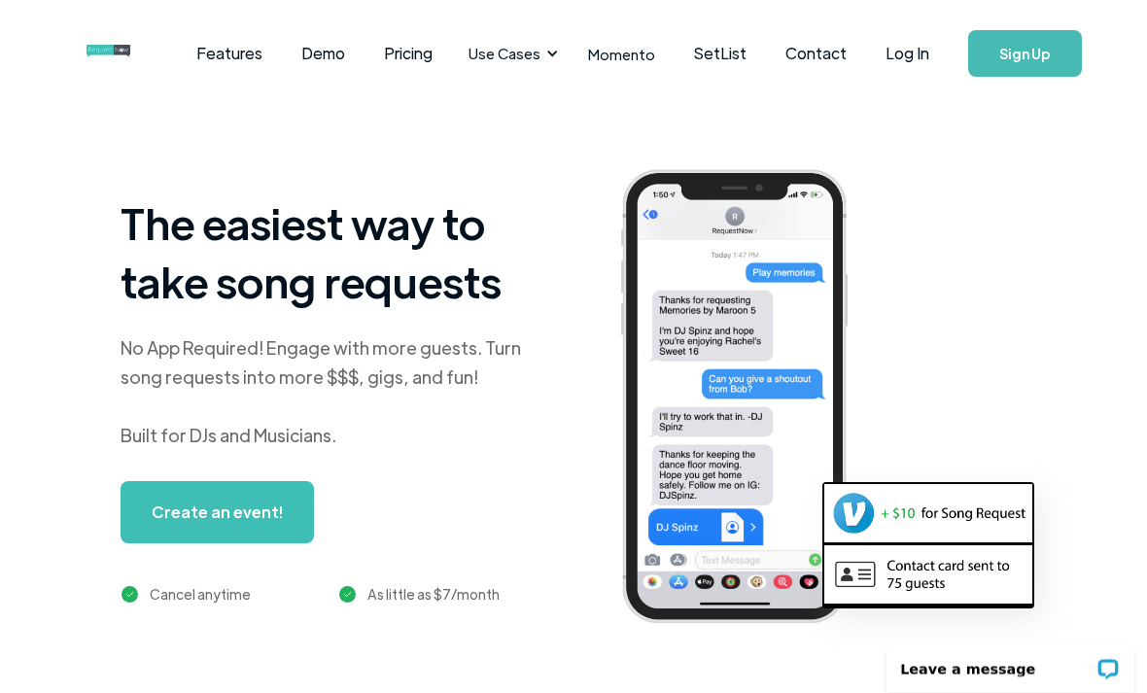
click at [533, 72] on div "Use Cases" at bounding box center [510, 53] width 107 height 60
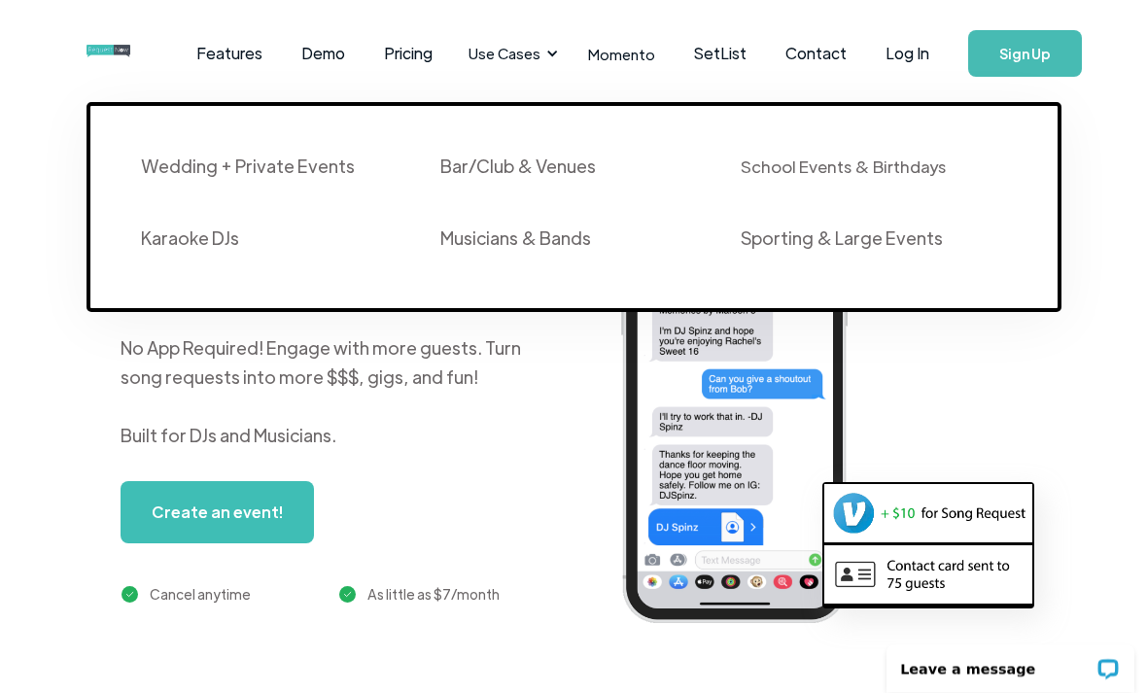
click at [261, 191] on link "Wedding + Private Events" at bounding box center [270, 171] width 300 height 72
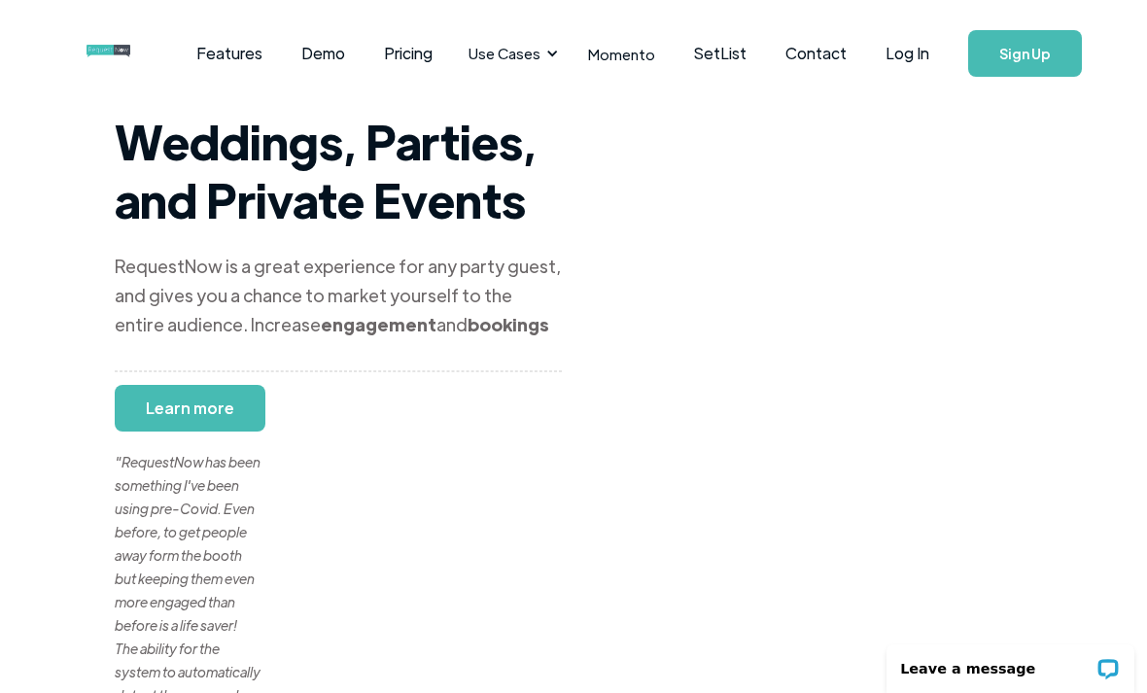
click at [324, 40] on link "Demo" at bounding box center [323, 53] width 83 height 60
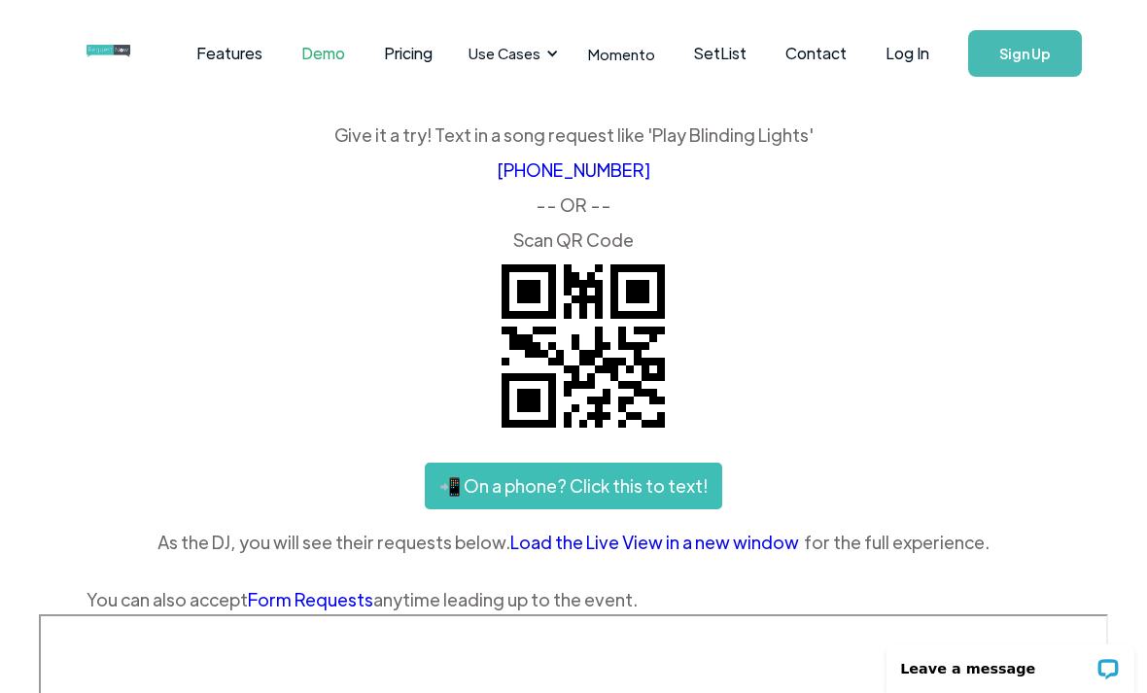
click at [529, 59] on div "Use Cases" at bounding box center [504, 53] width 72 height 21
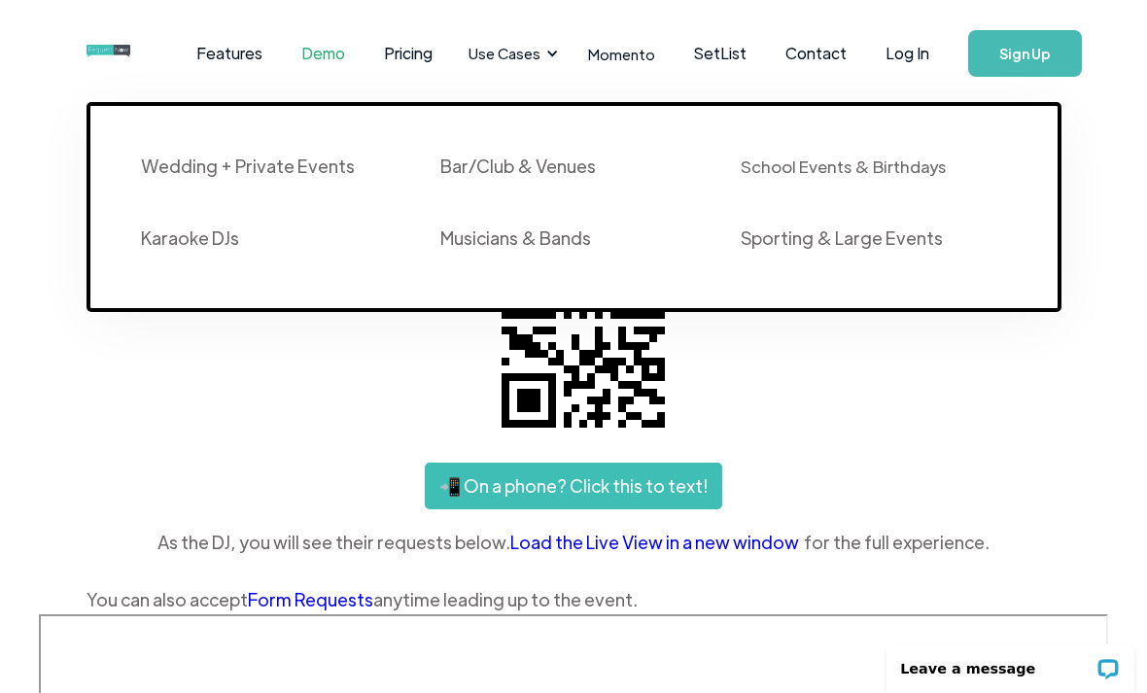
click at [98, 29] on div "Features Demo Pricing Use Cases Wedding + Private Events Karaoke DJs Bar/Club &…" at bounding box center [475, 53] width 779 height 60
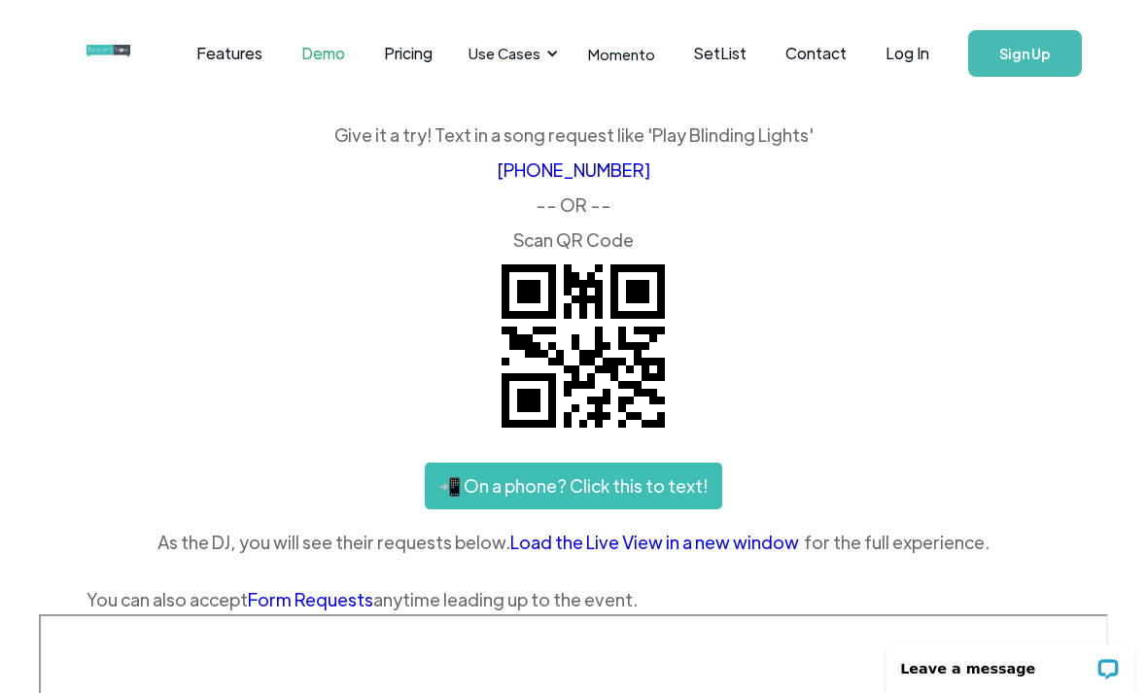
click at [103, 45] on img "home" at bounding box center [126, 52] width 81 height 14
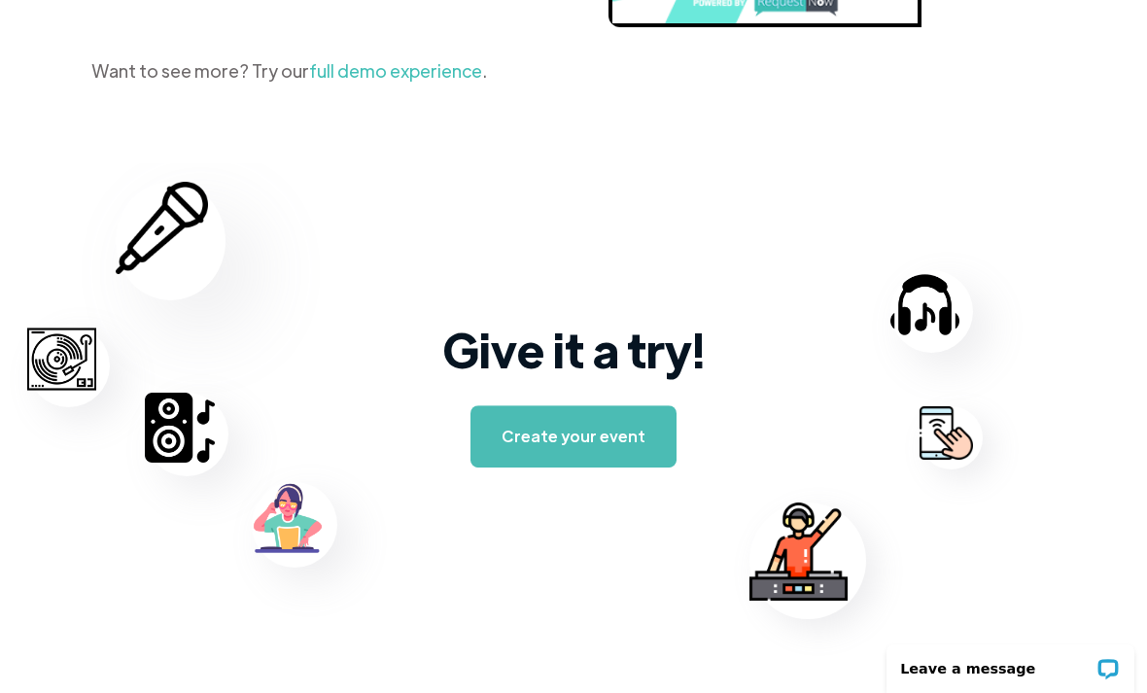
scroll to position [3088, 0]
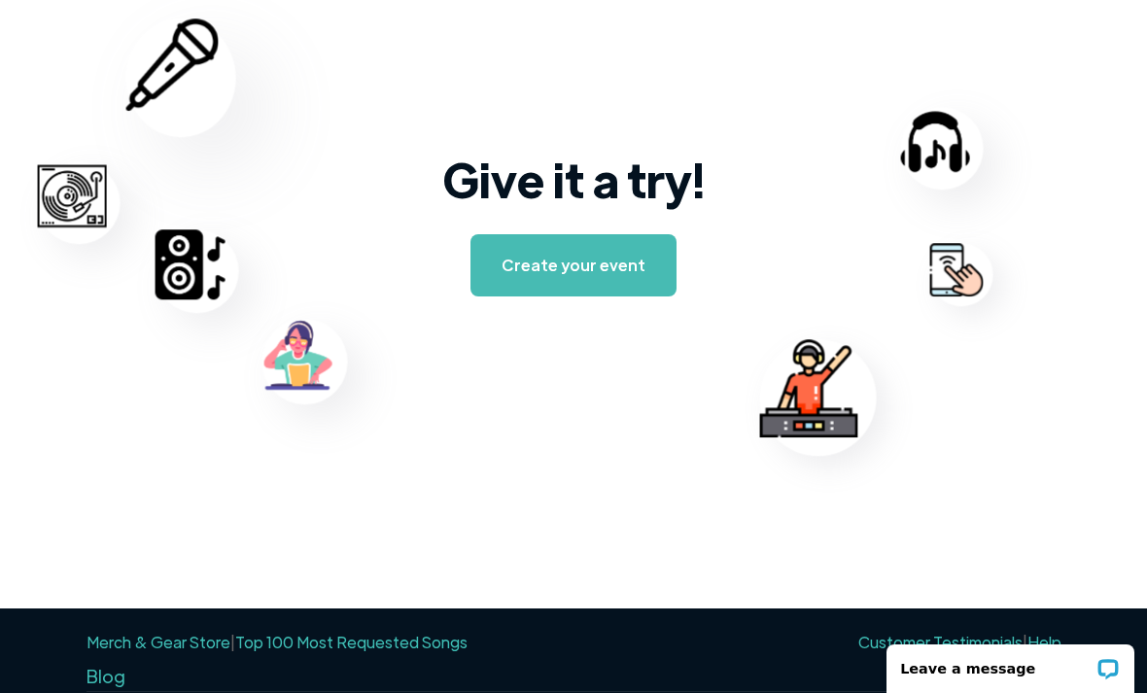
click at [647, 253] on link "Create your event" at bounding box center [573, 265] width 206 height 62
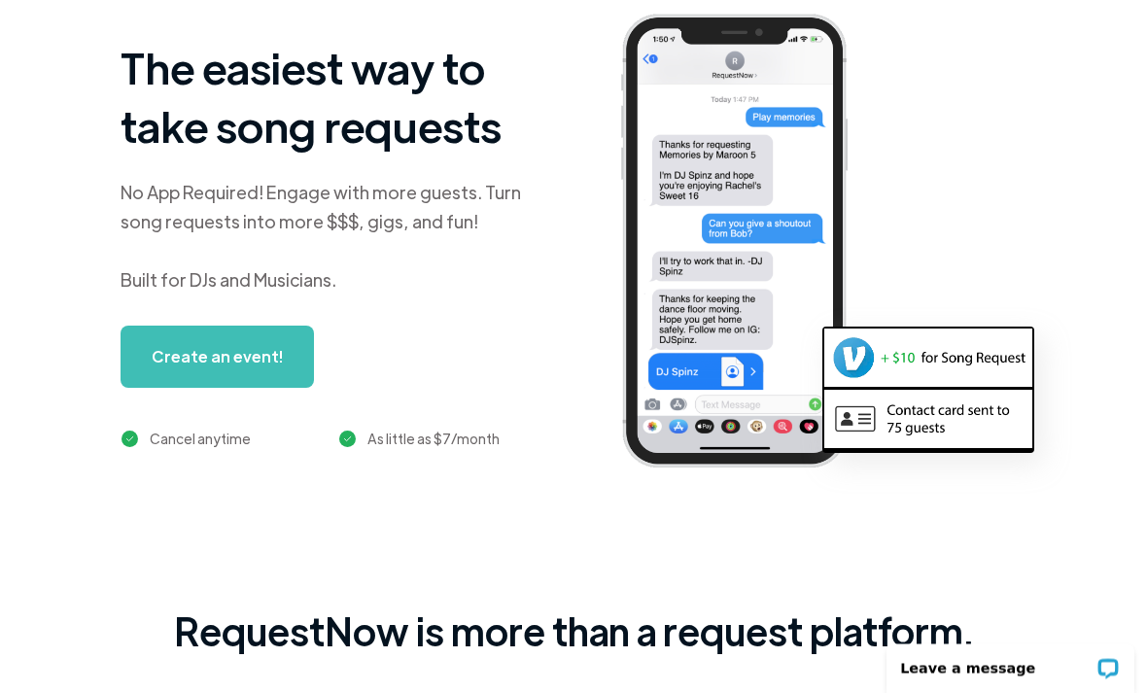
scroll to position [0, 0]
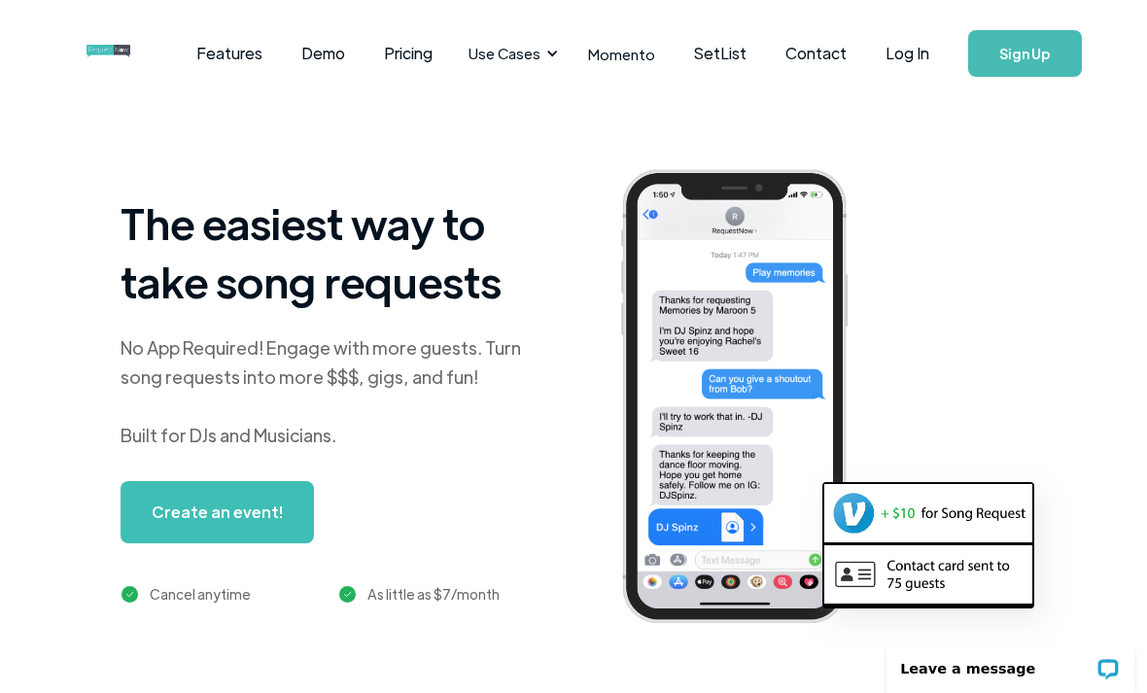
click at [564, 41] on div "Use Cases" at bounding box center [510, 53] width 107 height 60
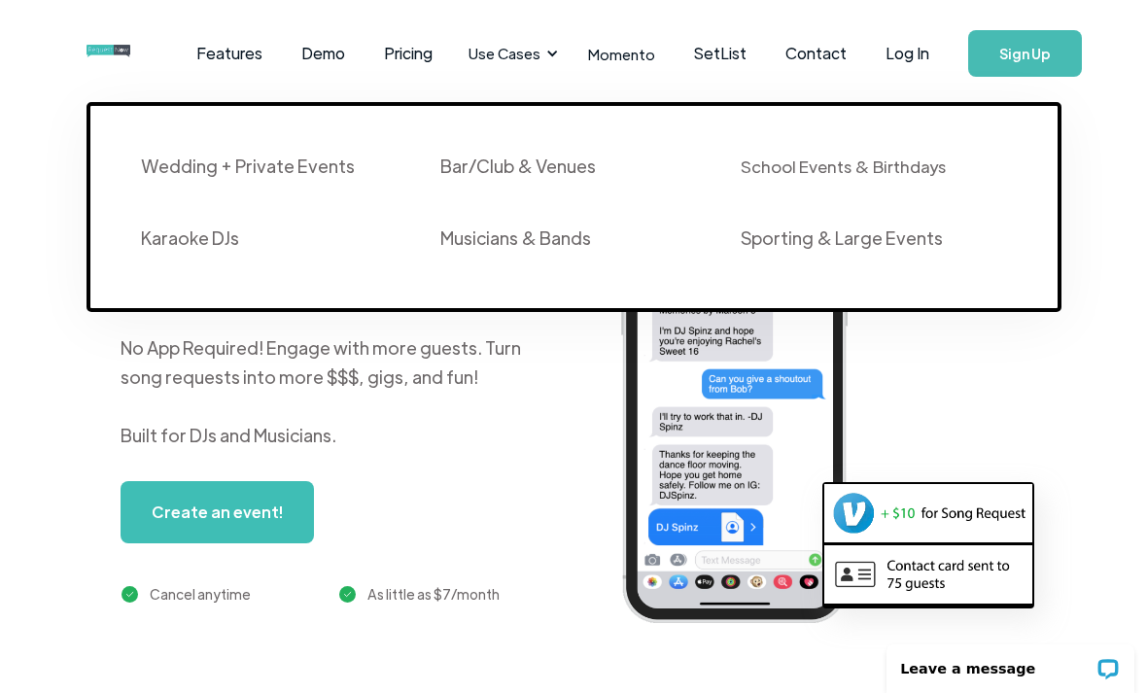
click at [718, 48] on link "SetList" at bounding box center [719, 53] width 91 height 60
